Goal: Task Accomplishment & Management: Manage account settings

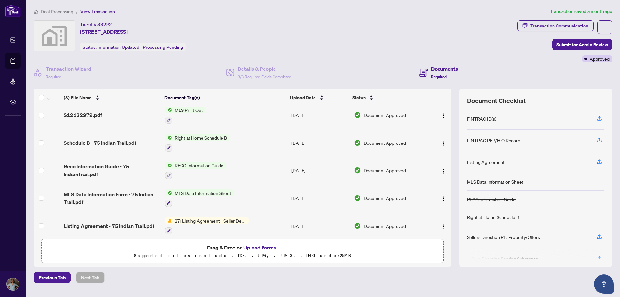
scroll to position [93, 0]
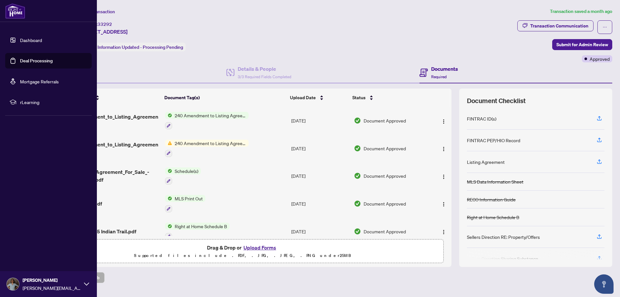
click at [26, 40] on link "Dashboard" at bounding box center [31, 40] width 22 height 6
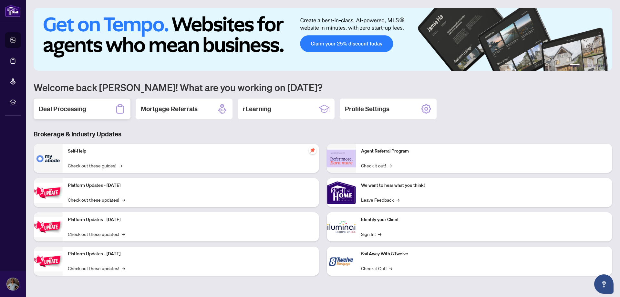
click at [92, 104] on div "Deal Processing" at bounding box center [82, 108] width 97 height 21
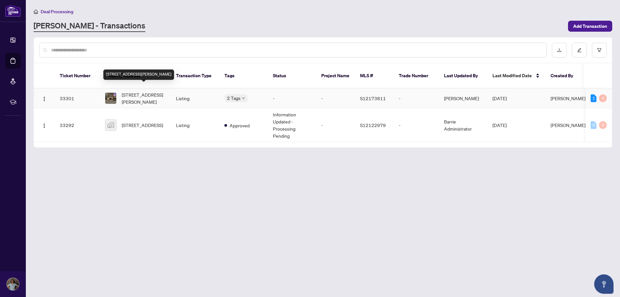
click at [139, 91] on span "53-74 Ross St, Barrie, Ontario L4N 1G3, Canada" at bounding box center [144, 98] width 44 height 14
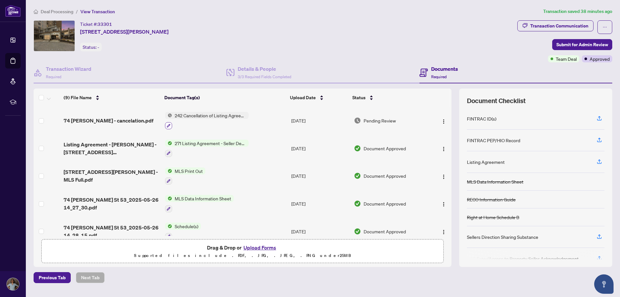
click at [169, 126] on icon "button" at bounding box center [169, 126] width 4 height 4
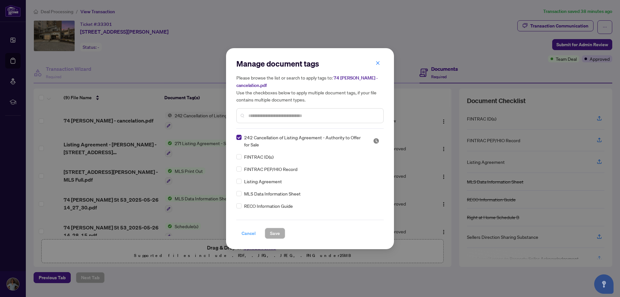
click at [251, 233] on span "Cancel" at bounding box center [248, 233] width 14 height 10
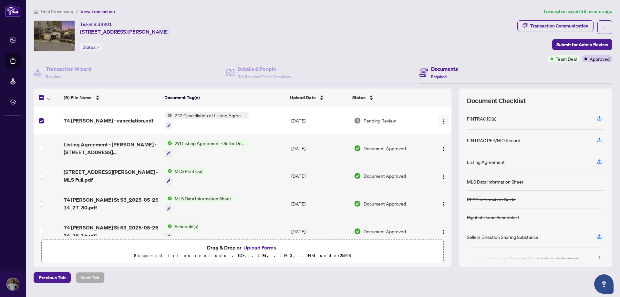
click at [441, 121] on img "button" at bounding box center [443, 121] width 5 height 5
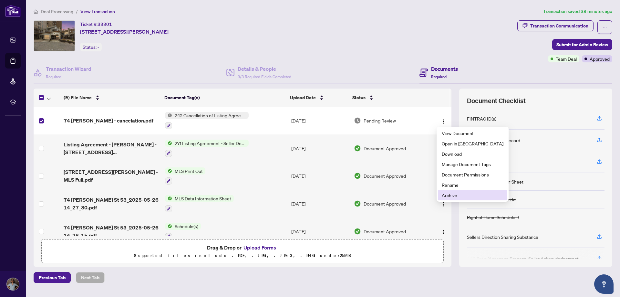
click at [452, 194] on span "Archive" at bounding box center [473, 194] width 62 height 7
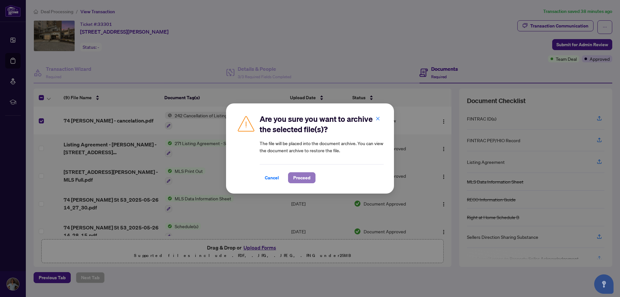
click at [303, 175] on span "Proceed" at bounding box center [301, 177] width 17 height 10
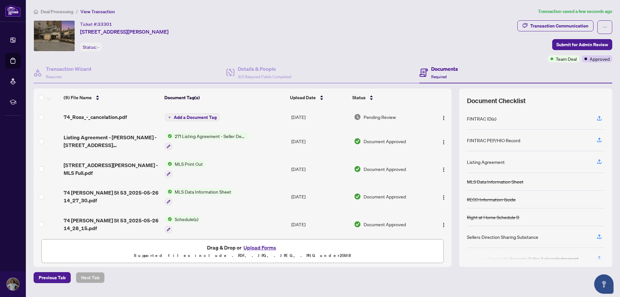
click at [171, 115] on button "Add a Document Tag" at bounding box center [192, 117] width 55 height 8
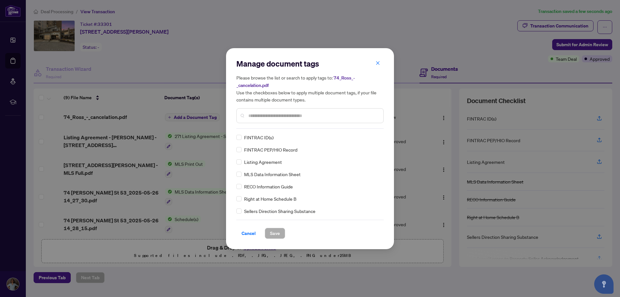
click at [265, 116] on input "text" at bounding box center [313, 115] width 130 height 7
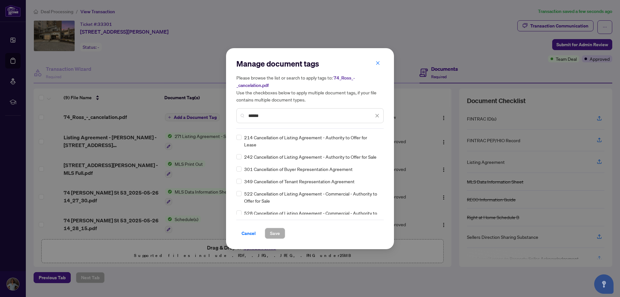
type input "******"
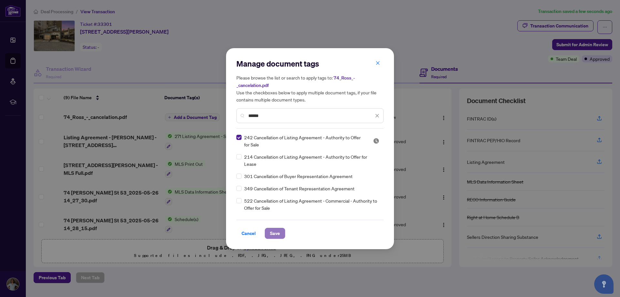
click at [274, 234] on span "Save" at bounding box center [275, 233] width 10 height 10
